Goal: Task Accomplishment & Management: Use online tool/utility

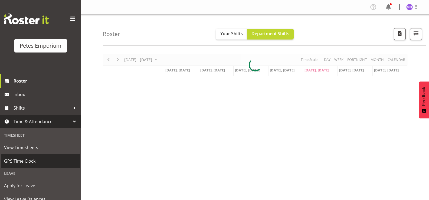
click at [44, 163] on span "GPS Time Clock" at bounding box center [40, 161] width 73 height 8
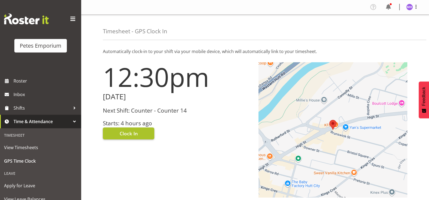
click at [143, 139] on button "Clock In" at bounding box center [128, 134] width 51 height 12
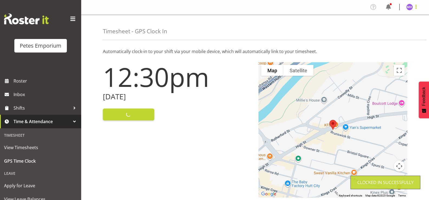
click at [414, 9] on span at bounding box center [416, 7] width 7 height 7
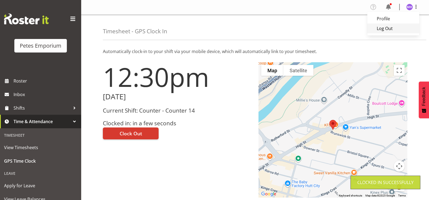
click at [392, 28] on link "Log Out" at bounding box center [394, 29] width 52 height 10
